Goal: Book appointment/travel/reservation

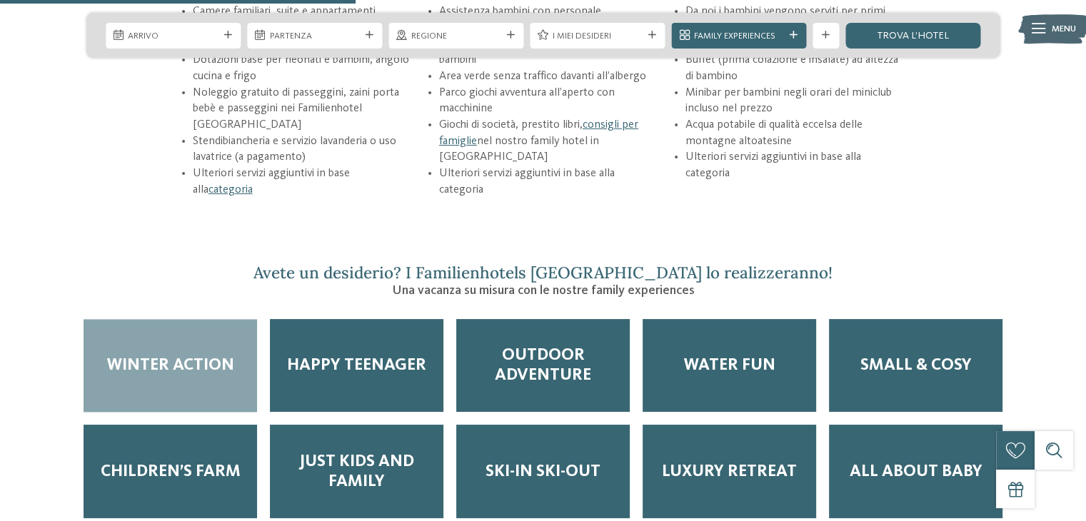
scroll to position [1929, 0]
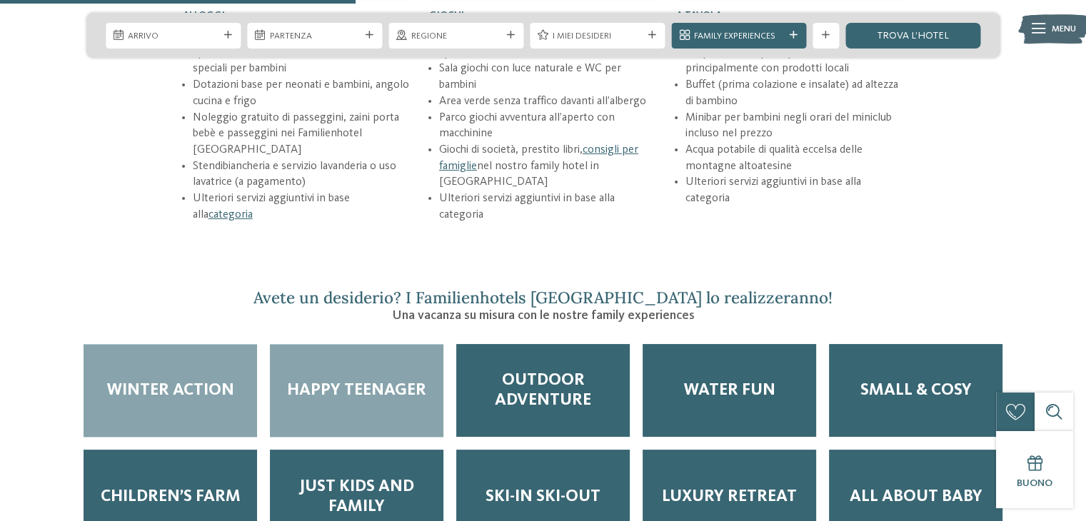
click at [408, 381] on span "Happy teenager" at bounding box center [356, 391] width 139 height 20
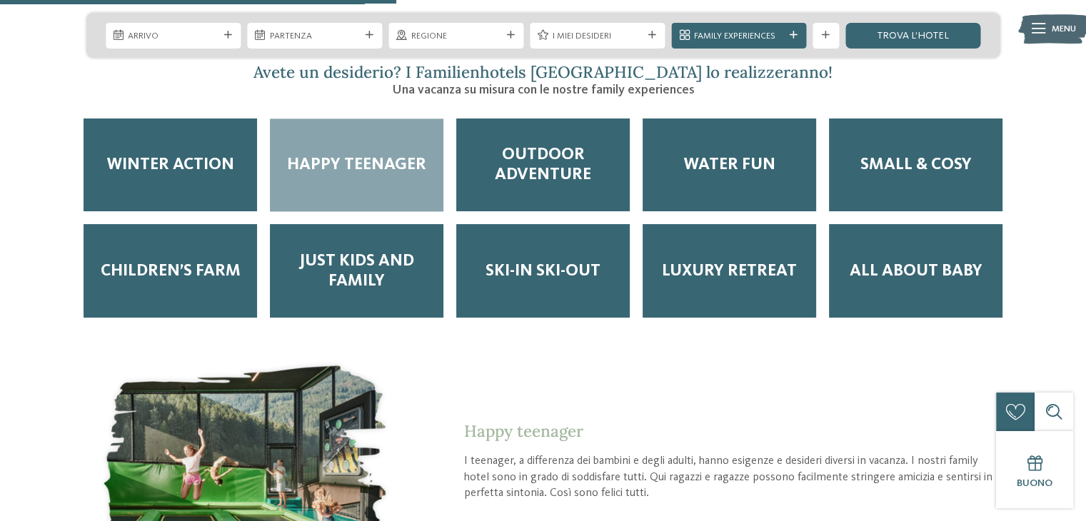
scroll to position [2143, 0]
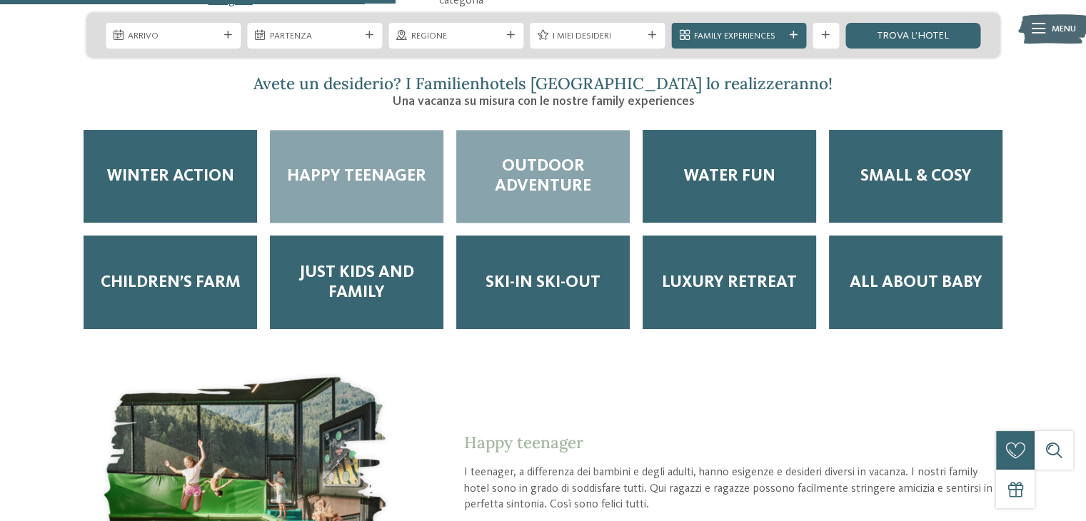
click at [560, 156] on span "Outdoor adventure" at bounding box center [543, 176] width 148 height 40
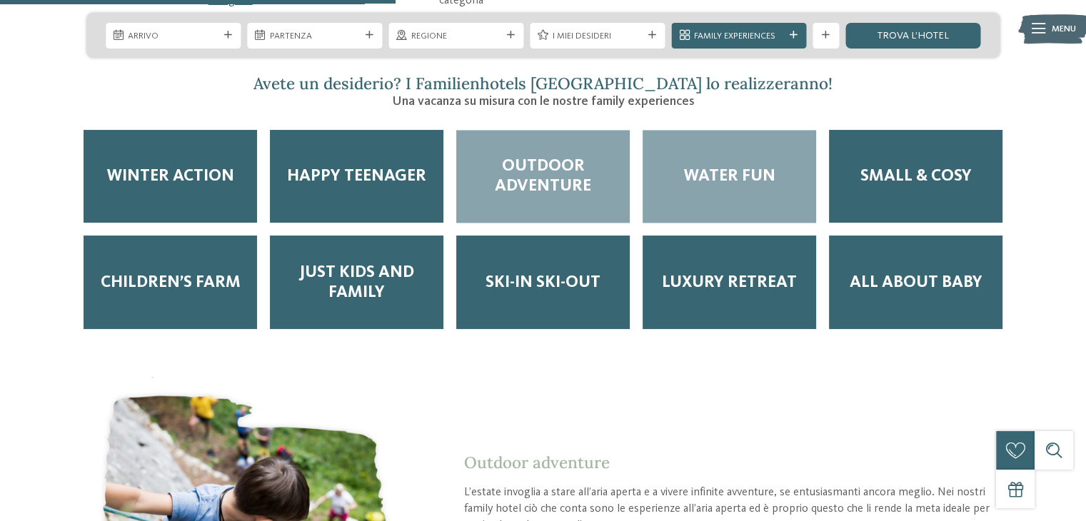
click at [721, 134] on div "Water Fun" at bounding box center [730, 177] width 174 height 94
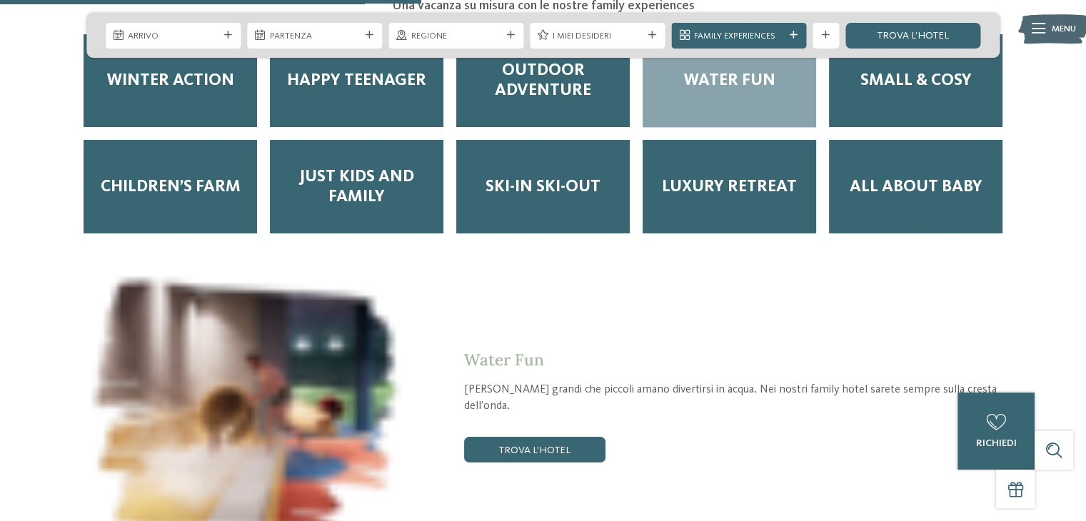
scroll to position [2214, 0]
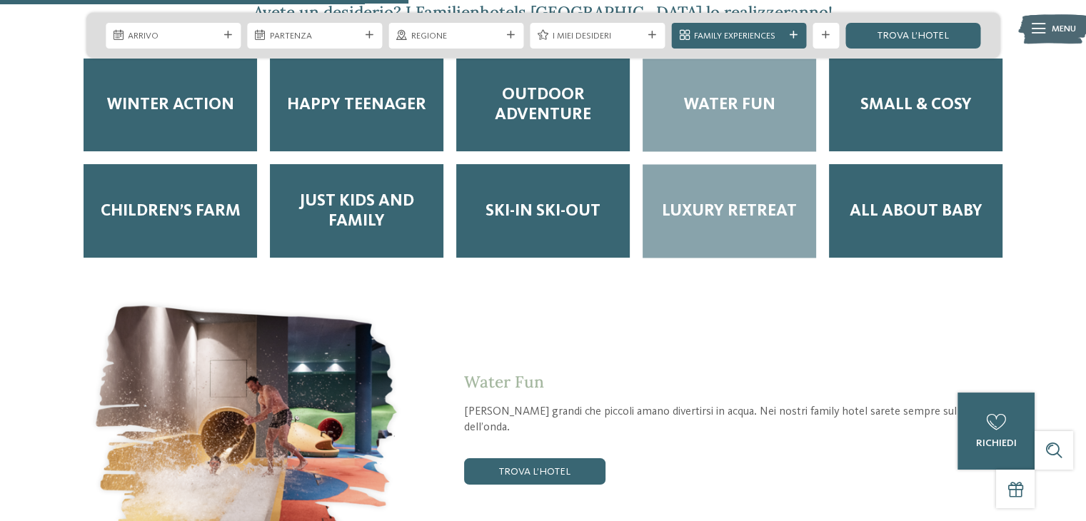
click at [768, 194] on div "Luxury Retreat" at bounding box center [730, 211] width 174 height 94
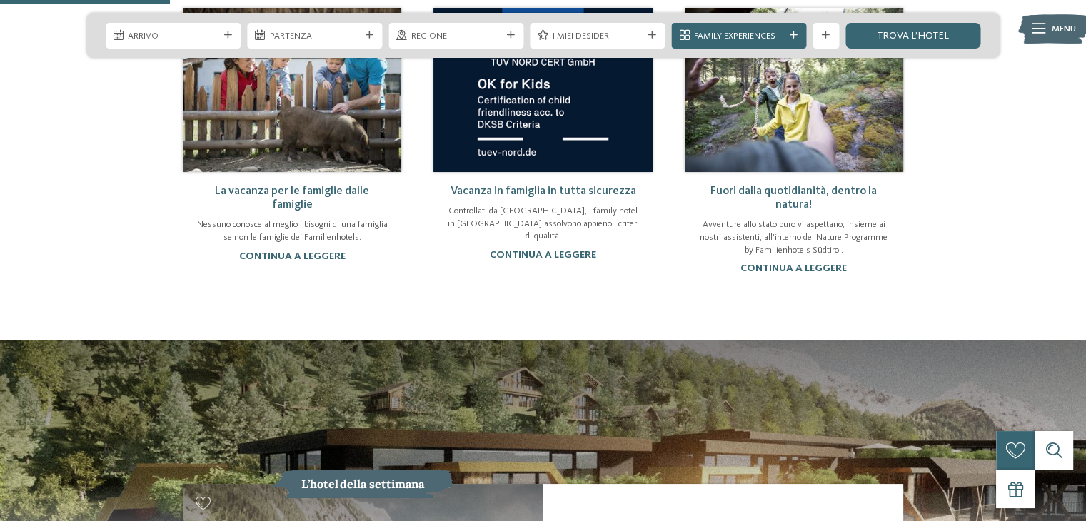
scroll to position [929, 0]
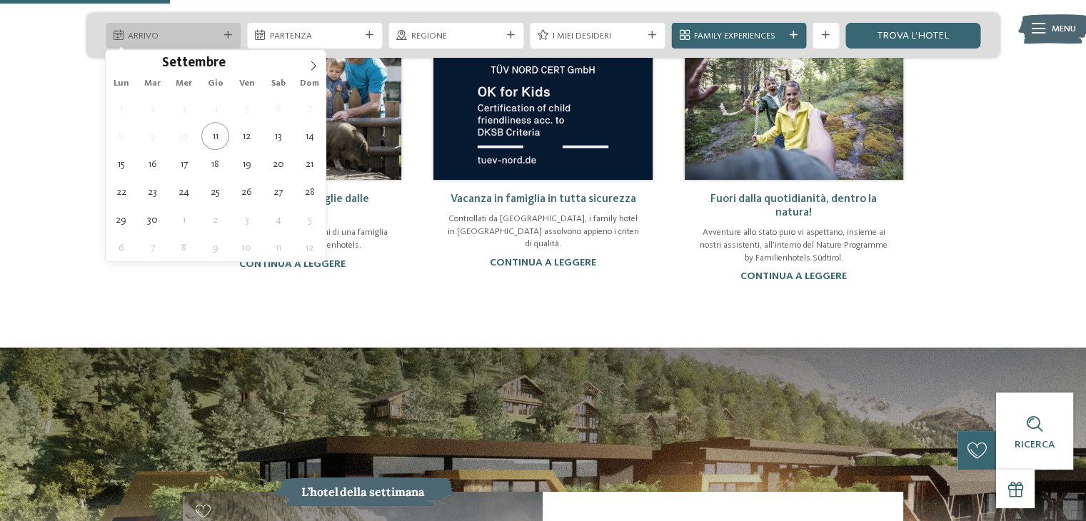
click at [161, 30] on span "Arrivo" at bounding box center [173, 36] width 90 height 13
click at [316, 65] on icon at bounding box center [314, 66] width 10 height 10
type input "****"
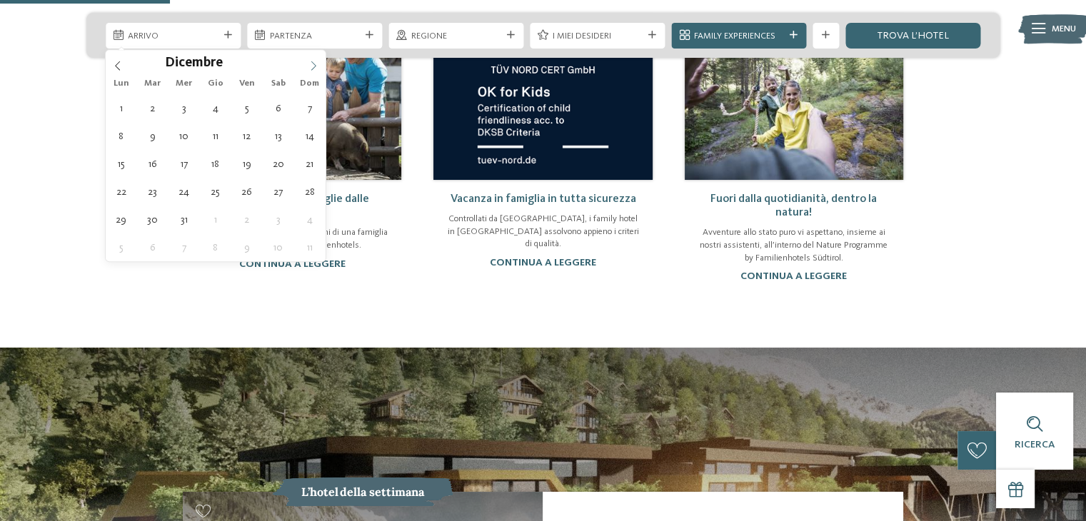
click at [316, 65] on icon at bounding box center [314, 66] width 10 height 10
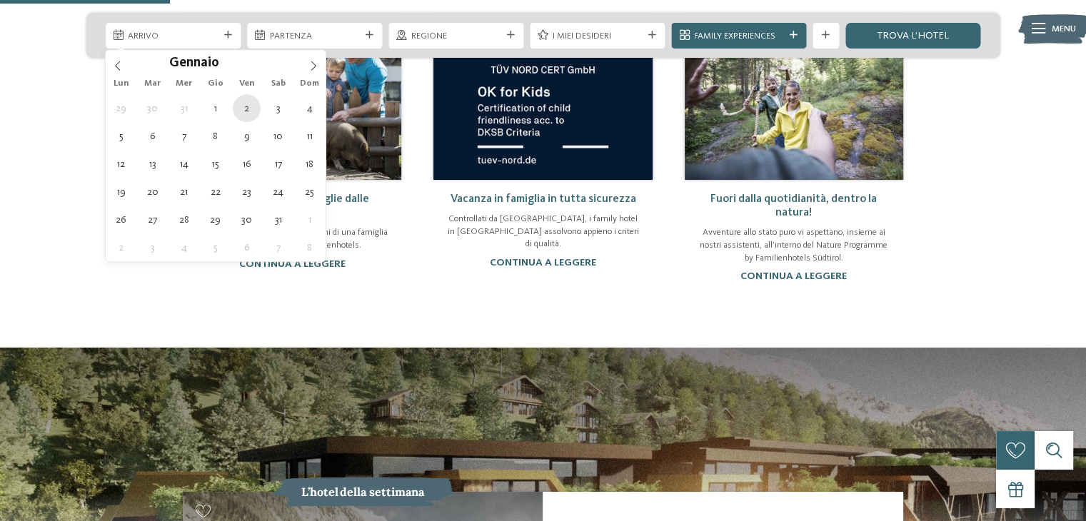
type div "[DATE]"
type input "****"
drag, startPoint x: 240, startPoint y: 112, endPoint x: 245, endPoint y: 104, distance: 9.3
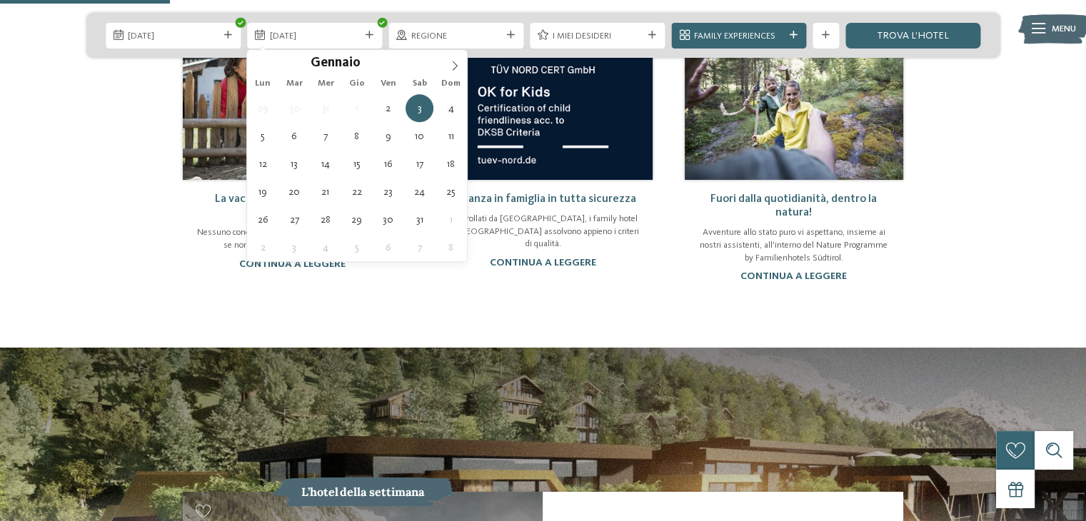
type div "[DATE]"
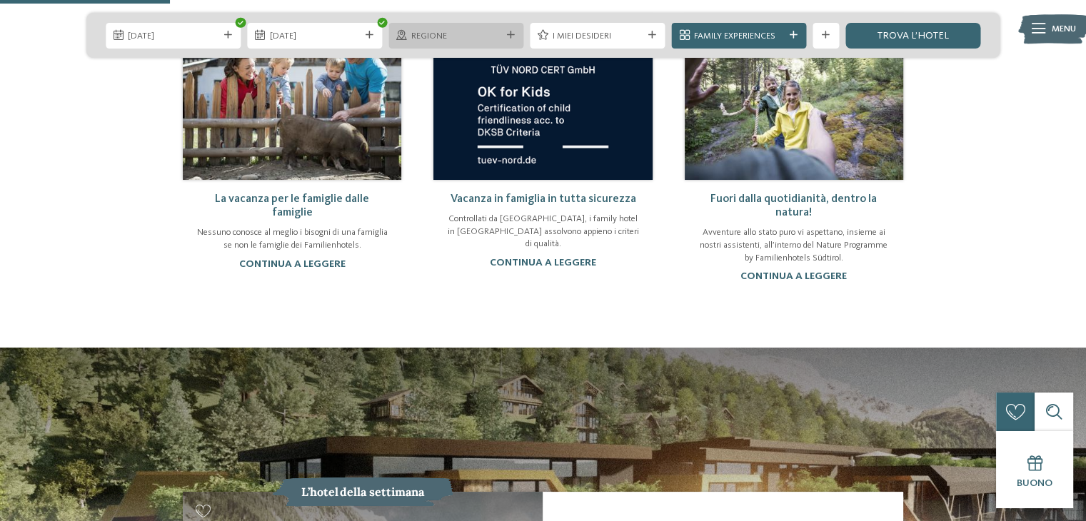
click at [456, 34] on span "Regione" at bounding box center [456, 36] width 90 height 13
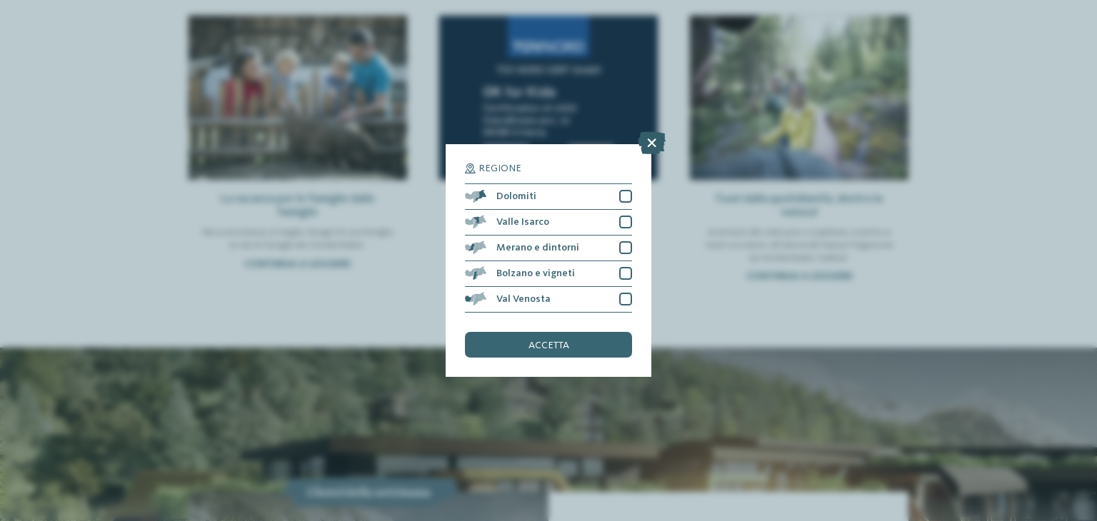
click at [653, 149] on icon at bounding box center [652, 142] width 28 height 23
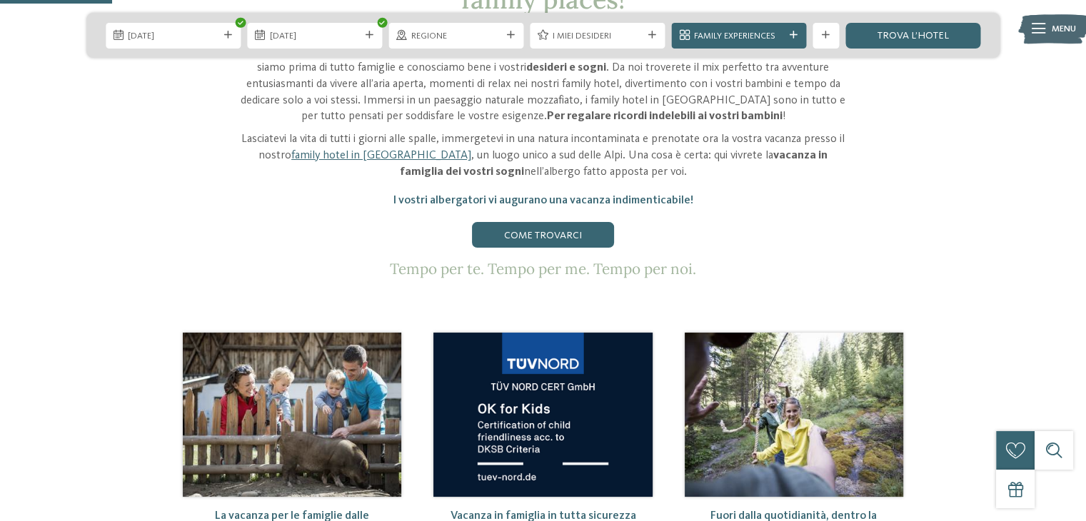
scroll to position [571, 0]
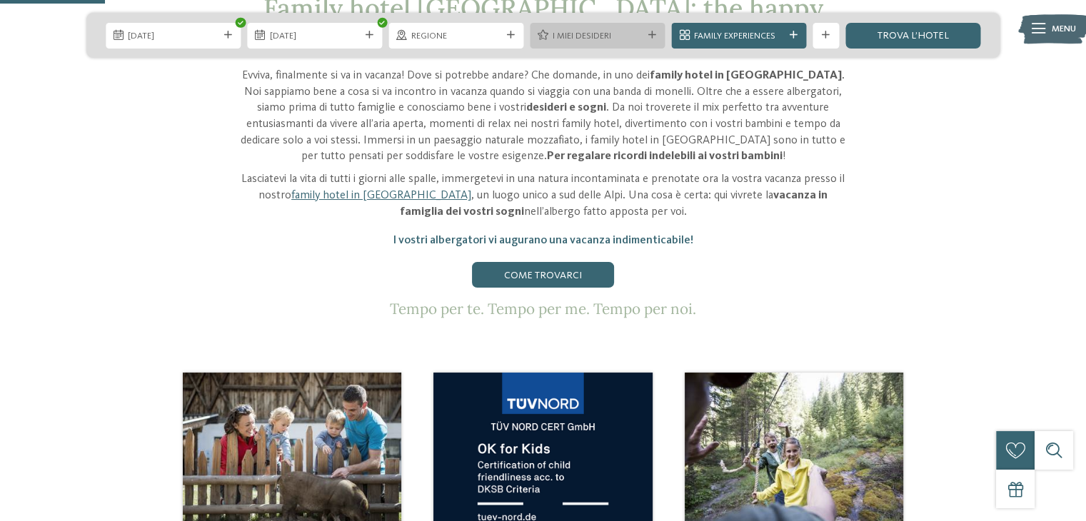
click at [567, 38] on span "I miei desideri" at bounding box center [598, 36] width 90 height 13
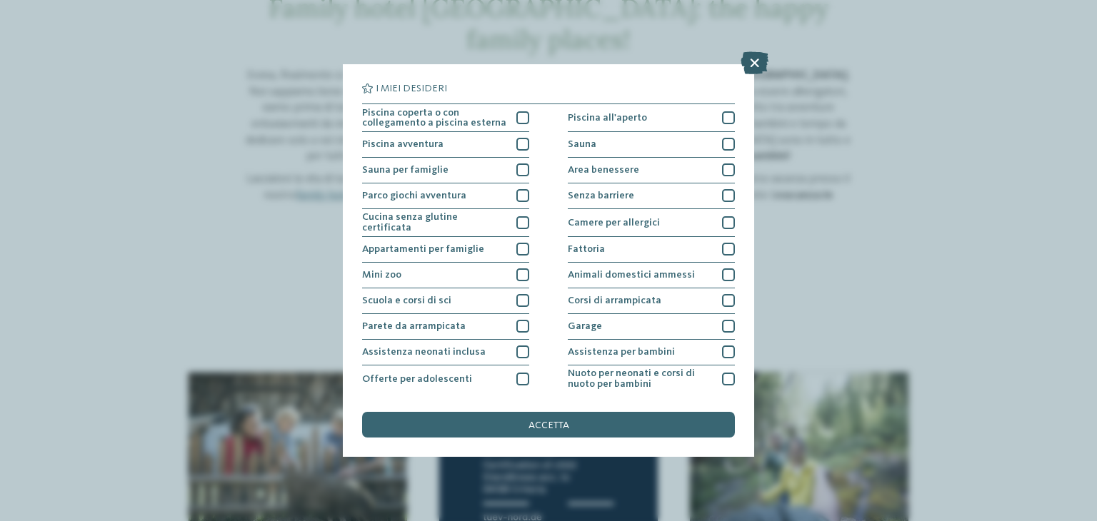
click at [757, 71] on icon at bounding box center [755, 62] width 28 height 23
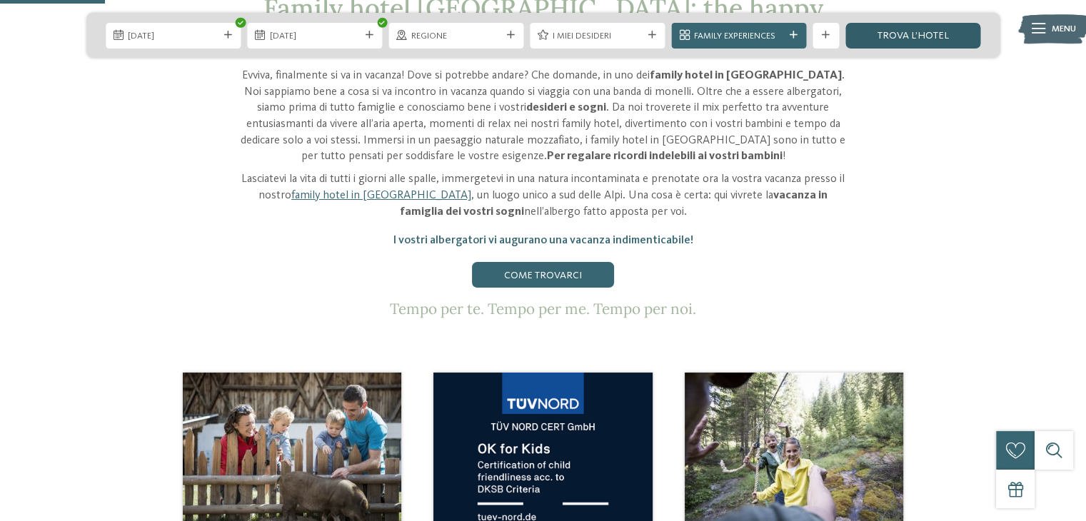
drag, startPoint x: 934, startPoint y: 36, endPoint x: 925, endPoint y: 41, distance: 10.5
click at [934, 36] on link "trova l’hotel" at bounding box center [913, 36] width 135 height 26
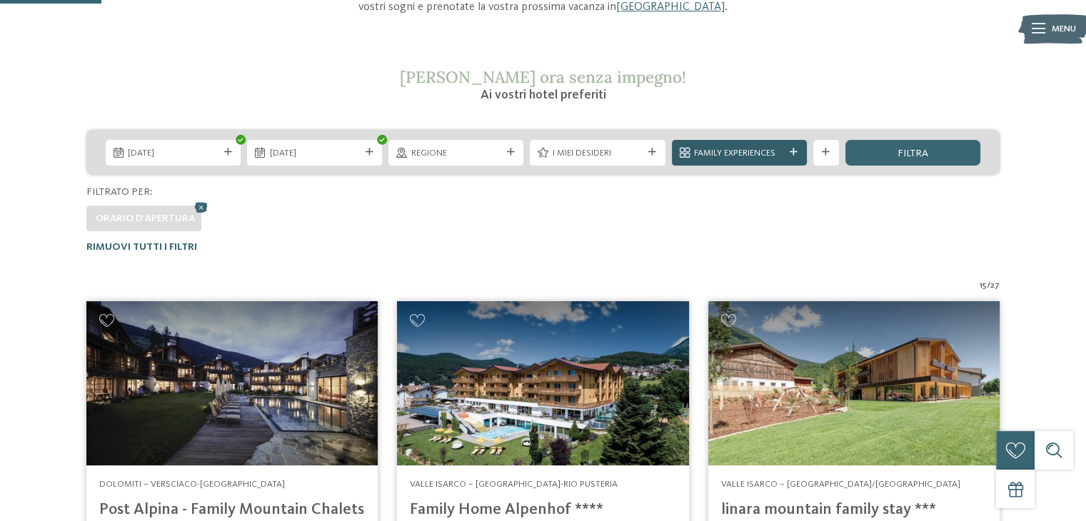
scroll to position [199, 0]
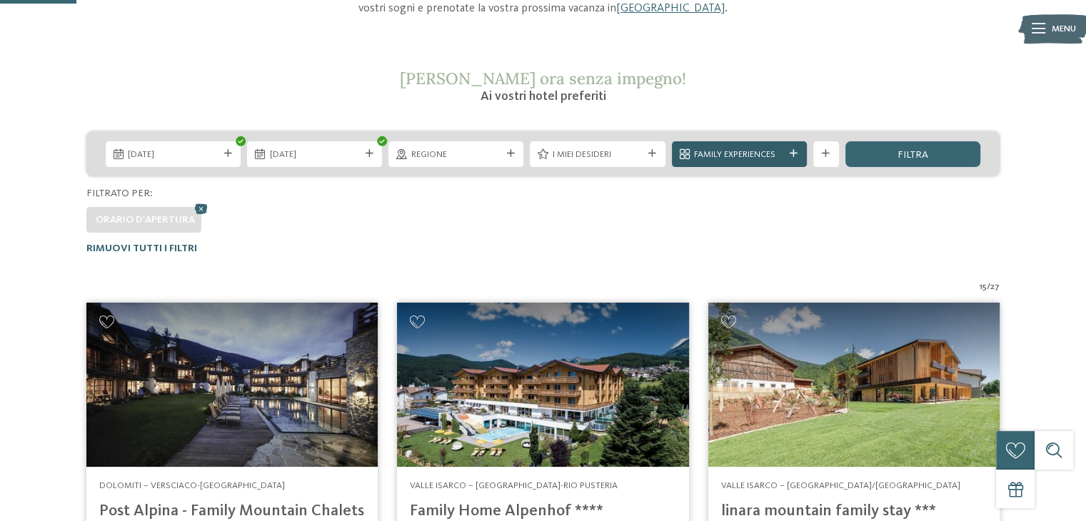
click at [760, 161] on div "Family Experiences" at bounding box center [739, 154] width 135 height 26
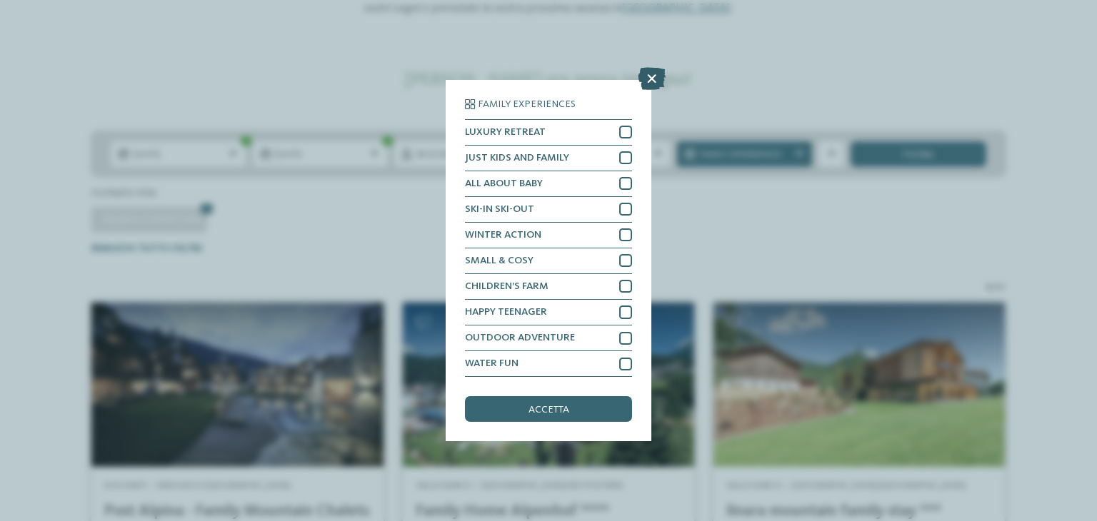
click at [650, 81] on icon at bounding box center [652, 78] width 28 height 23
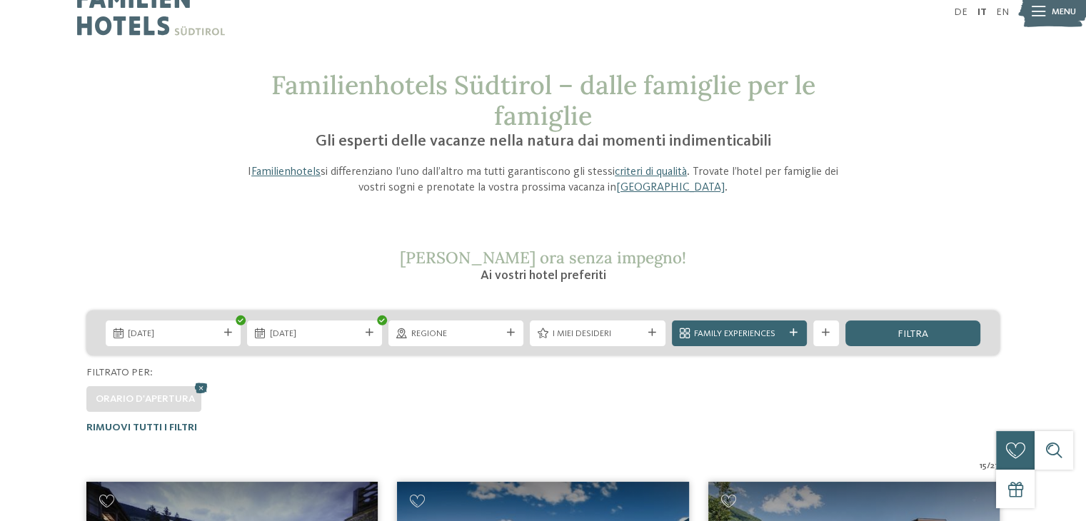
scroll to position [0, 0]
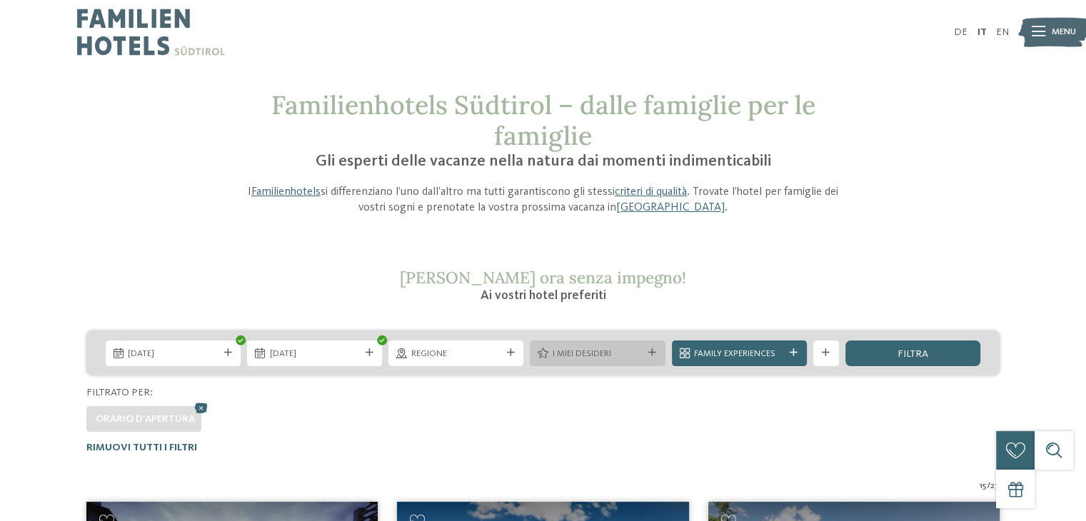
click at [629, 346] on div "I miei desideri" at bounding box center [597, 353] width 96 height 14
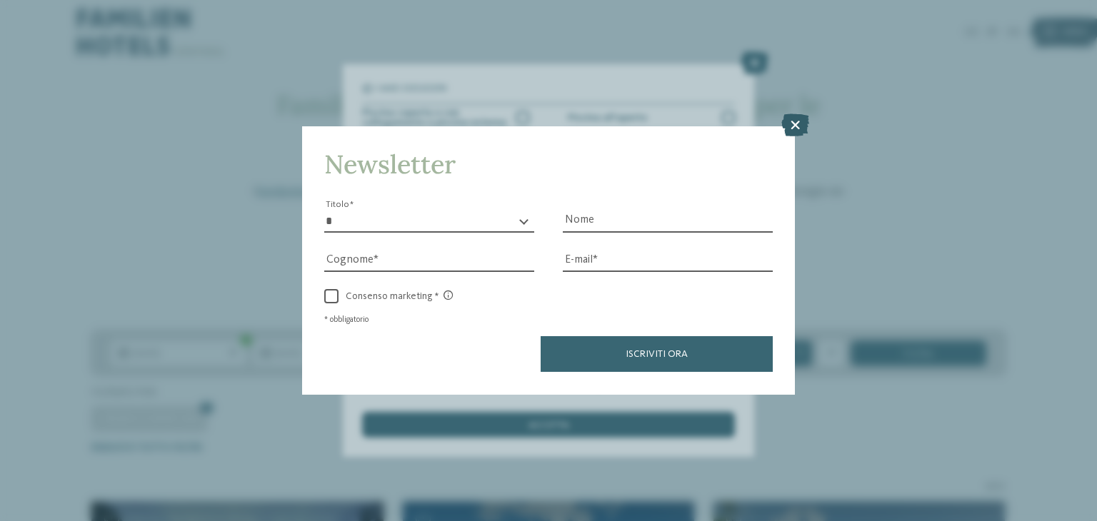
click at [797, 126] on icon at bounding box center [795, 125] width 28 height 23
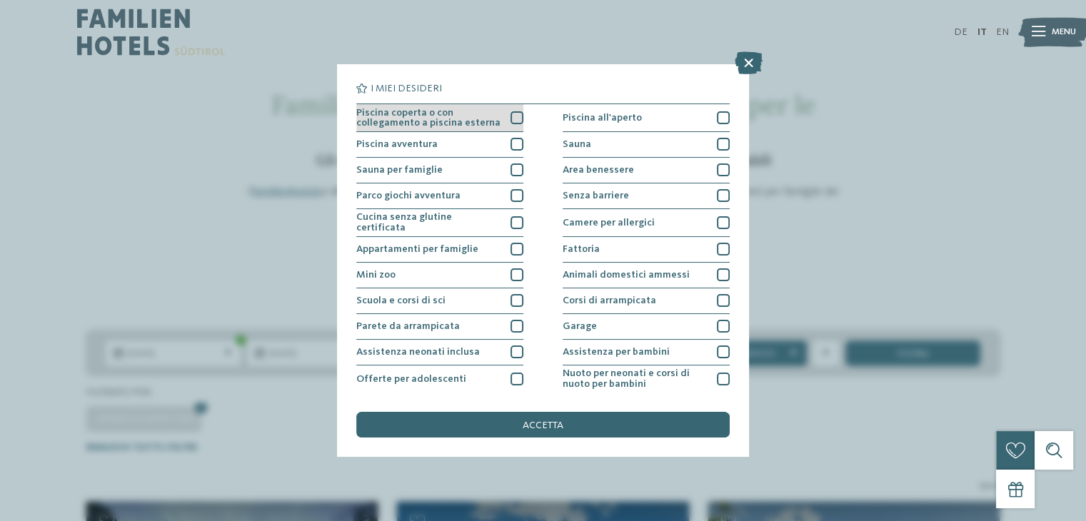
click at [516, 122] on div at bounding box center [517, 117] width 13 height 13
click at [510, 154] on div "Piscina avventura" at bounding box center [439, 145] width 167 height 26
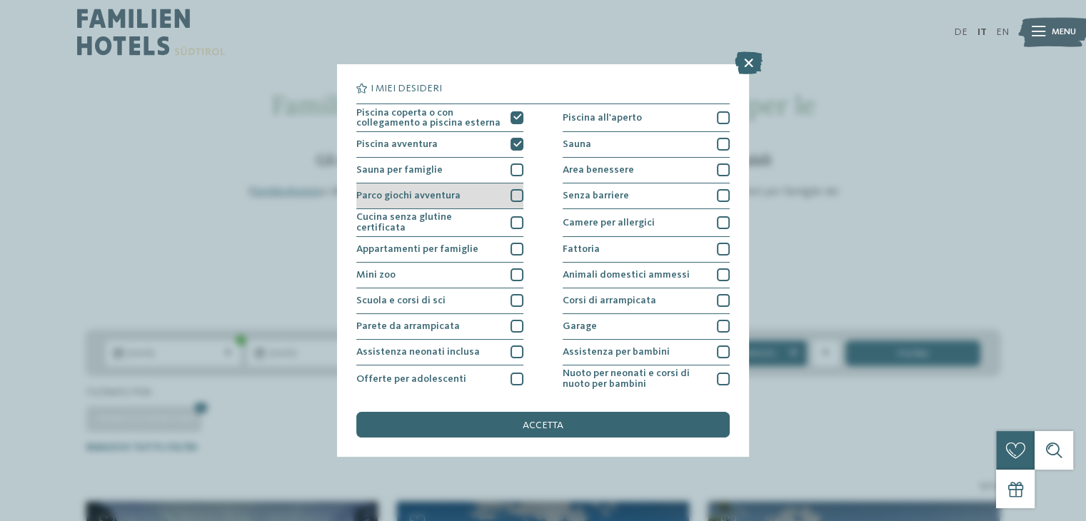
click at [509, 202] on div "Parco giochi avventura" at bounding box center [439, 197] width 167 height 26
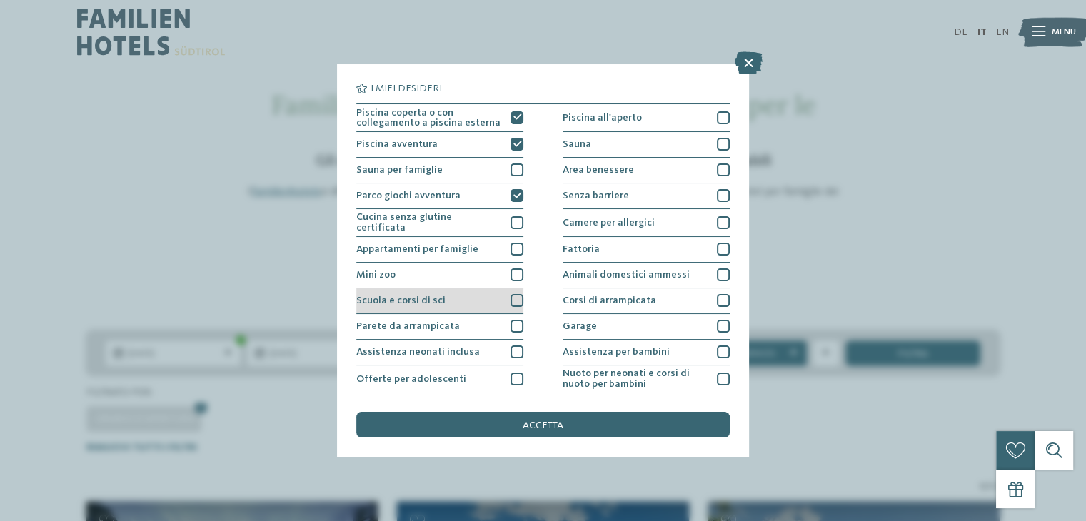
click at [498, 300] on div "Scuola e corsi di sci" at bounding box center [439, 302] width 167 height 26
click at [534, 421] on span "accetta" at bounding box center [543, 426] width 41 height 10
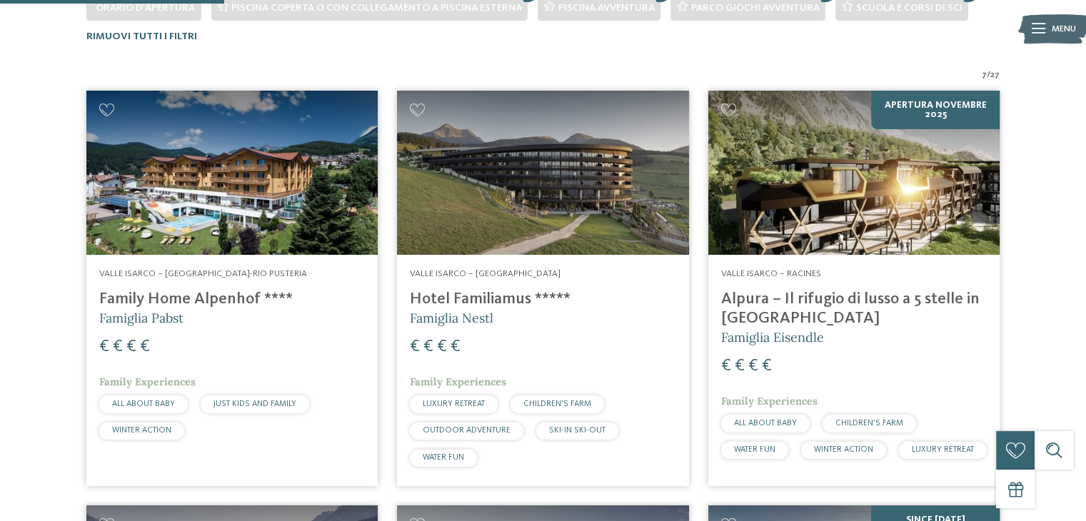
scroll to position [414, 0]
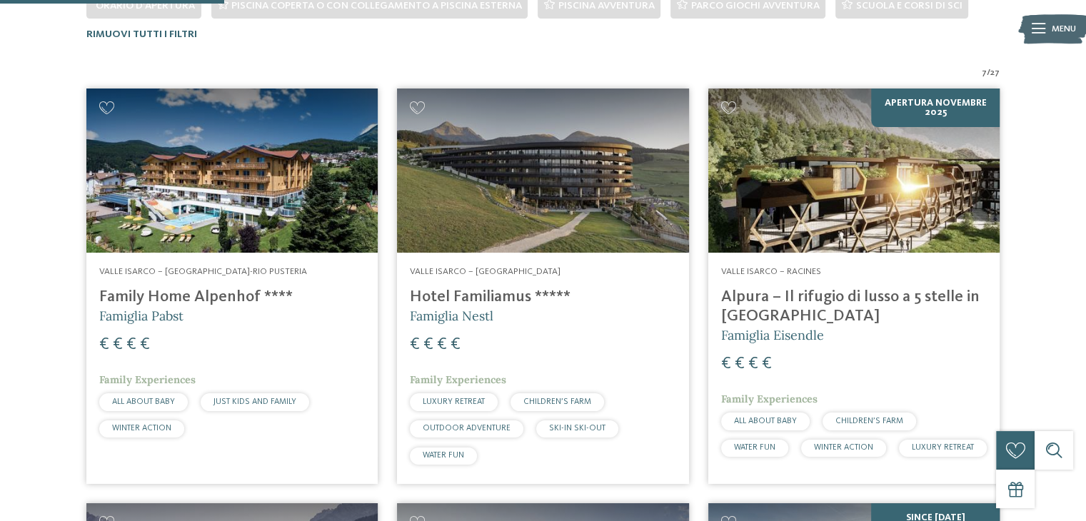
click at [767, 226] on img at bounding box center [854, 171] width 291 height 164
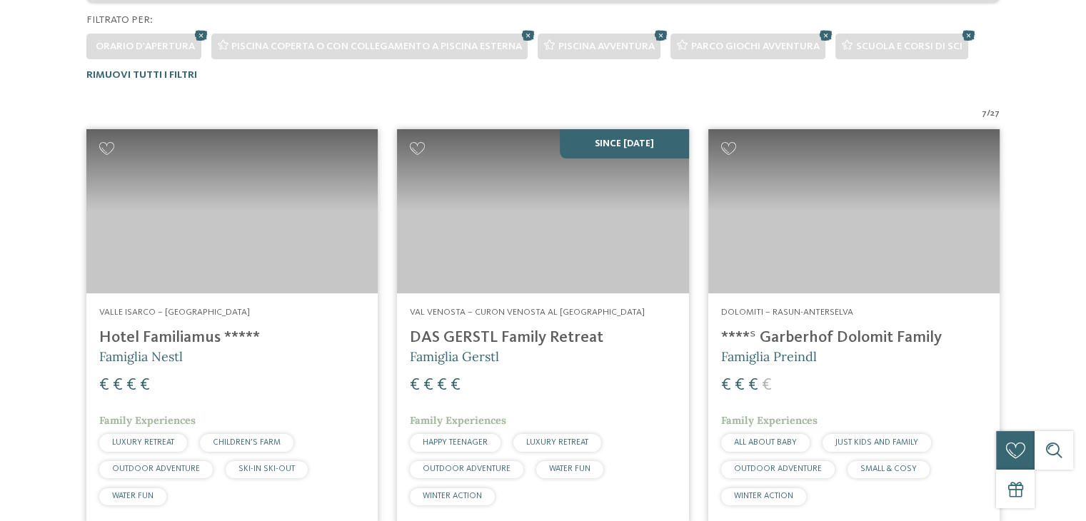
scroll to position [414, 0]
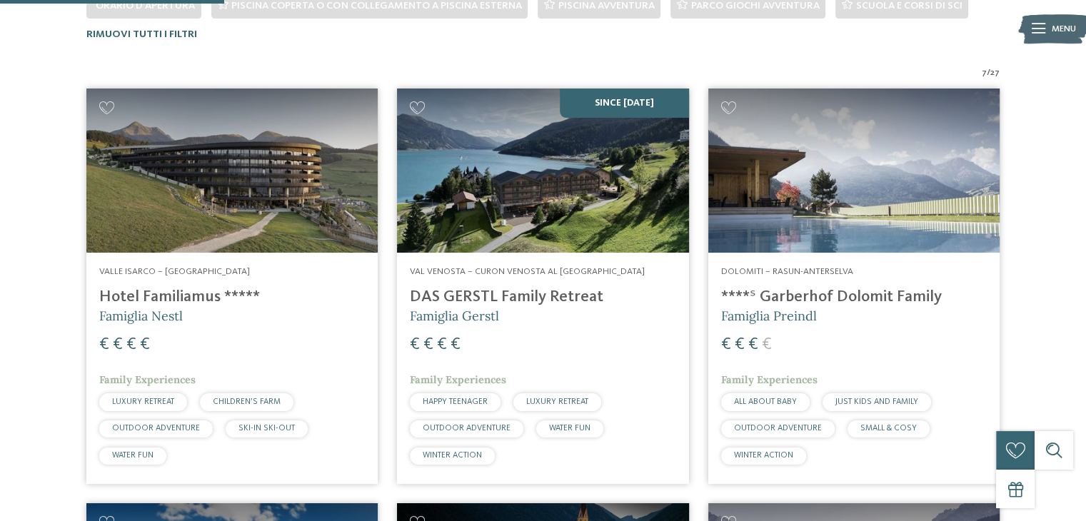
click at [465, 289] on h4 "DAS GERSTL Family Retreat" at bounding box center [543, 297] width 266 height 19
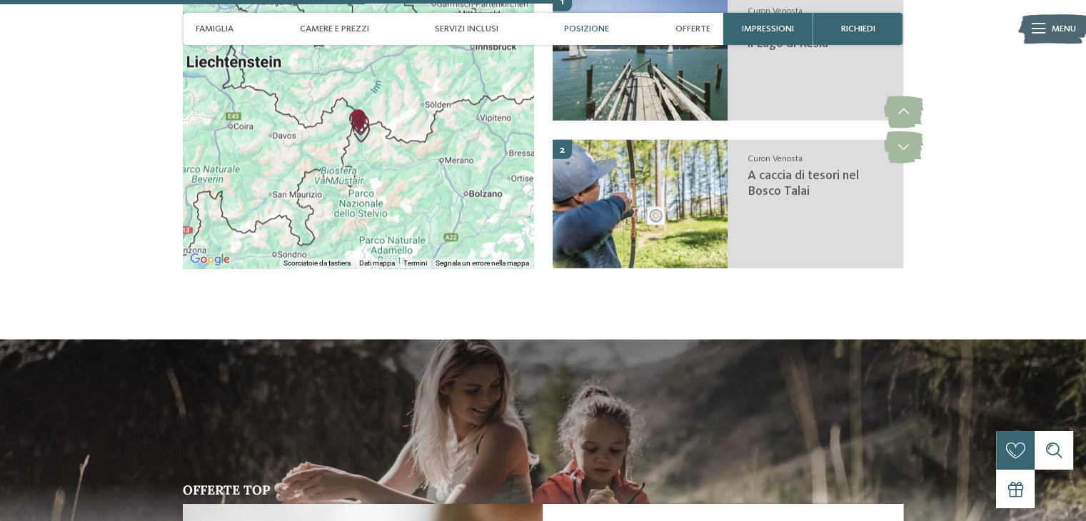
scroll to position [2571, 0]
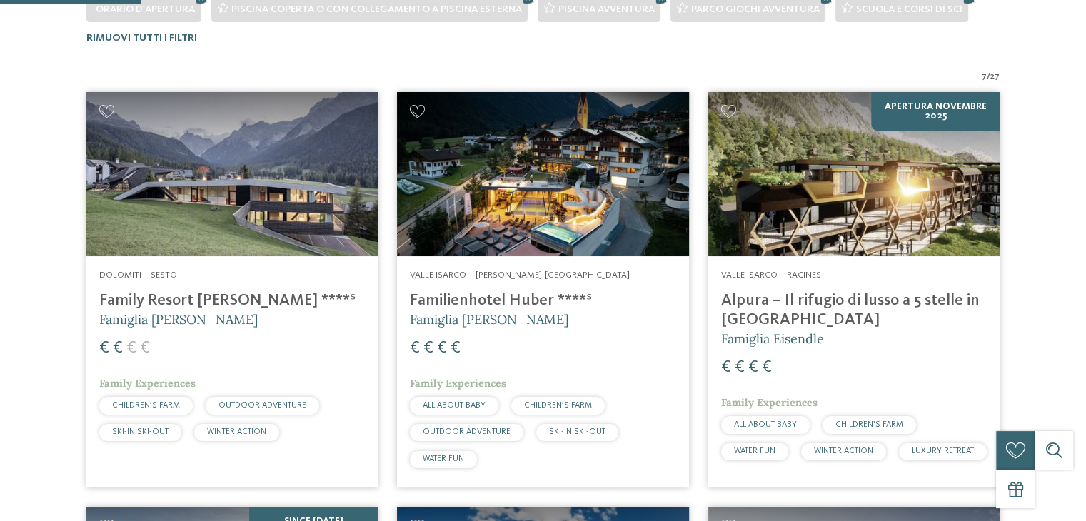
scroll to position [414, 0]
